Goal: Download file/media

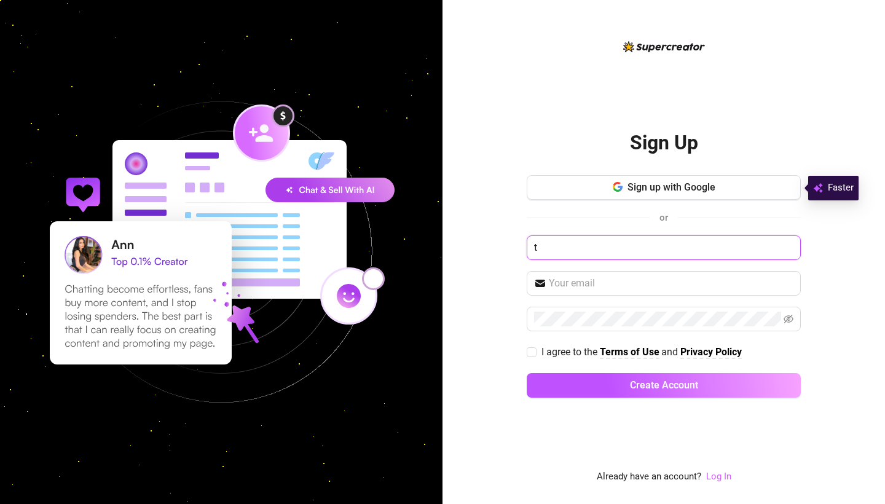
type input "t"
click at [717, 480] on link "Log In" at bounding box center [718, 476] width 25 height 11
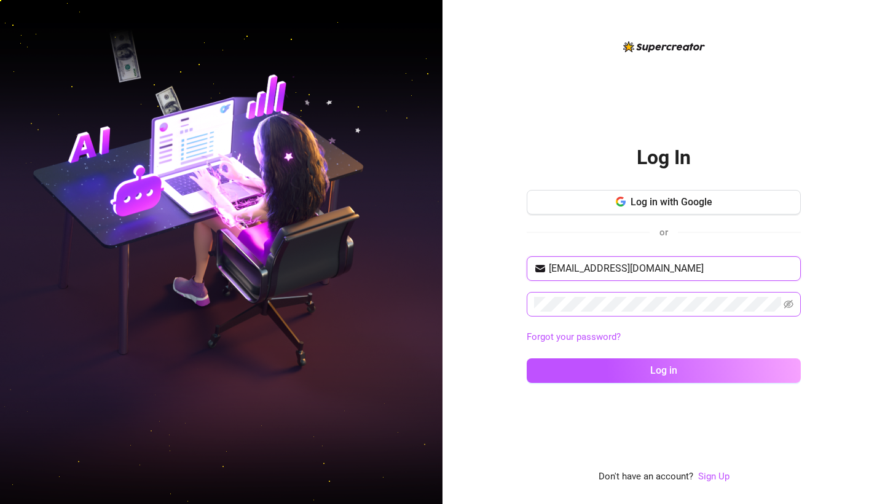
type input "[EMAIL_ADDRESS][DOMAIN_NAME]"
click at [664, 370] on button "Log in" at bounding box center [664, 370] width 274 height 25
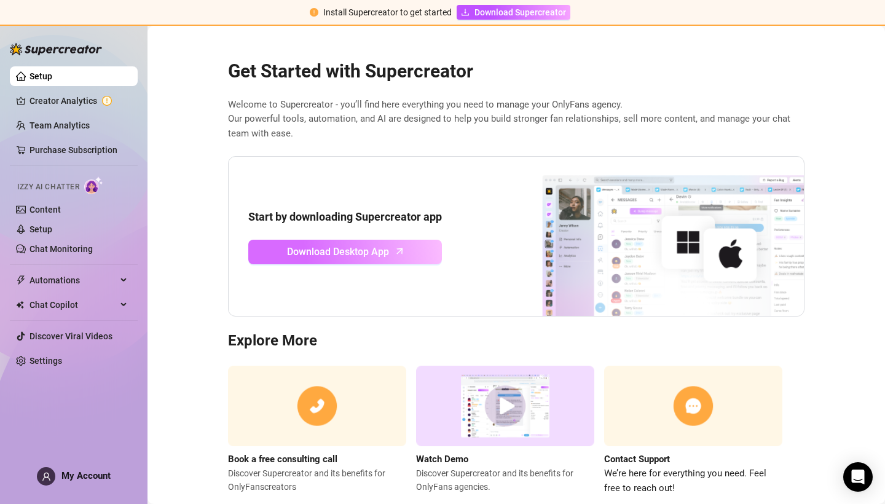
click at [393, 250] on link "Download Desktop App" at bounding box center [345, 252] width 194 height 25
